Goal: Complete application form: Complete application form

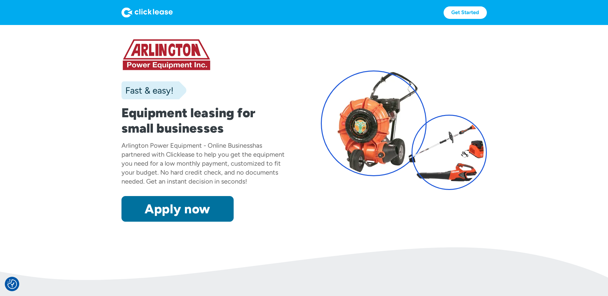
click at [188, 219] on link "Apply now" at bounding box center [177, 209] width 112 height 26
